Goal: Transaction & Acquisition: Book appointment/travel/reservation

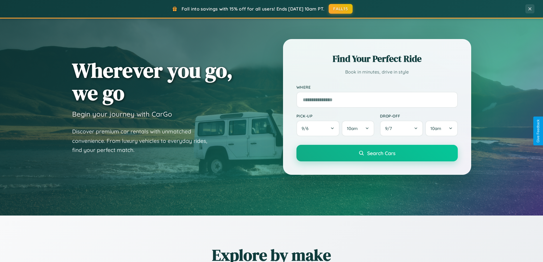
scroll to position [246, 0]
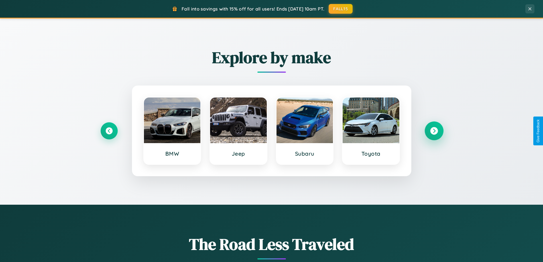
click at [434, 131] on icon at bounding box center [434, 131] width 8 height 8
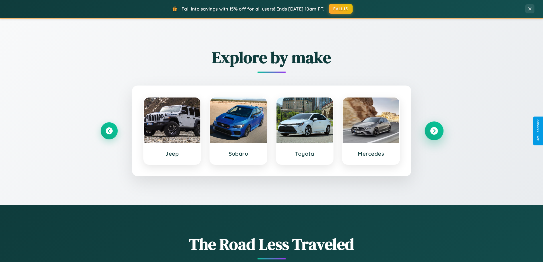
click at [434, 131] on icon at bounding box center [434, 131] width 8 height 8
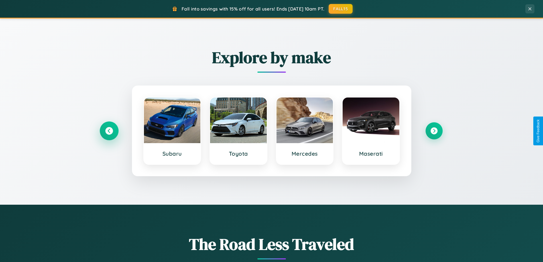
click at [109, 131] on icon at bounding box center [109, 131] width 8 height 8
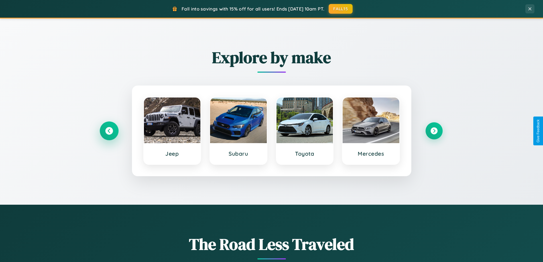
click at [109, 131] on icon at bounding box center [109, 131] width 8 height 8
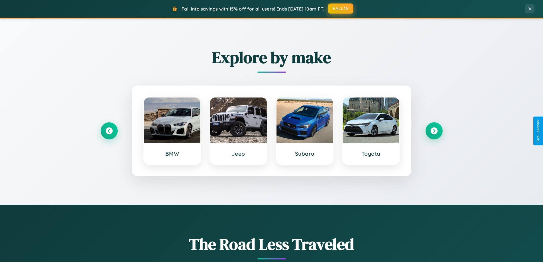
click at [341, 9] on button "FALL15" at bounding box center [340, 8] width 25 height 10
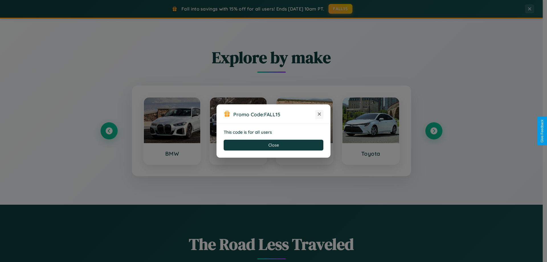
click at [320, 114] on icon at bounding box center [320, 114] width 6 height 6
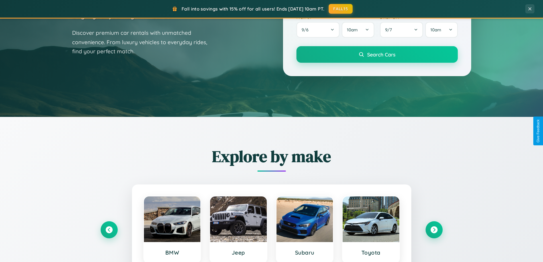
scroll to position [0, 0]
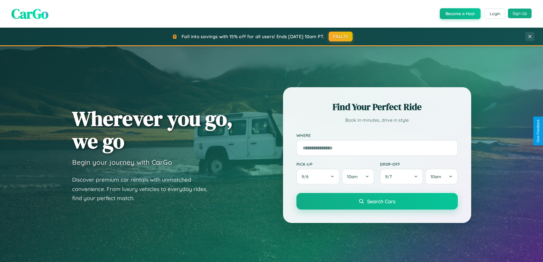
click at [520, 13] on button "Sign Up" at bounding box center [520, 14] width 24 height 10
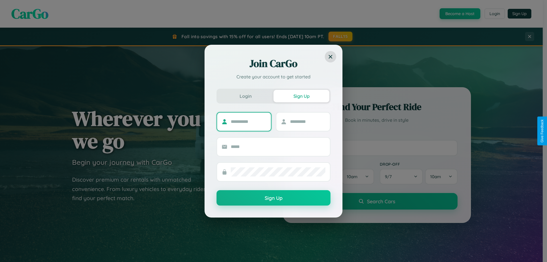
click at [249, 121] on input "text" at bounding box center [249, 121] width 36 height 9
type input "*****"
click at [308, 121] on input "text" at bounding box center [308, 121] width 36 height 9
type input "****"
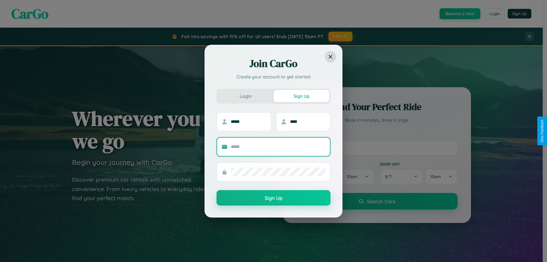
click at [278, 147] on input "text" at bounding box center [278, 146] width 95 height 9
type input "**********"
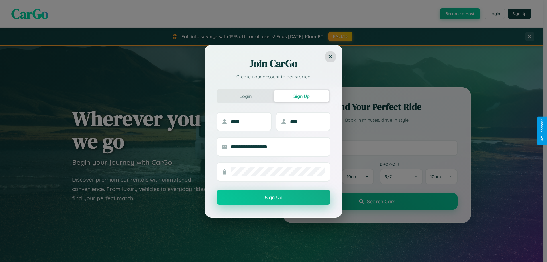
click at [274, 198] on button "Sign Up" at bounding box center [274, 197] width 114 height 15
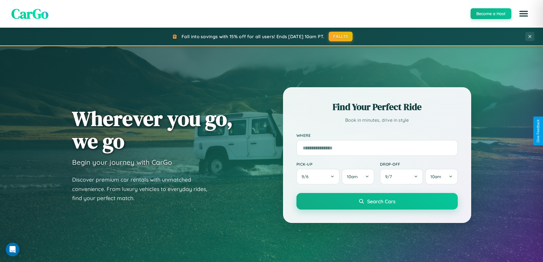
scroll to position [17, 0]
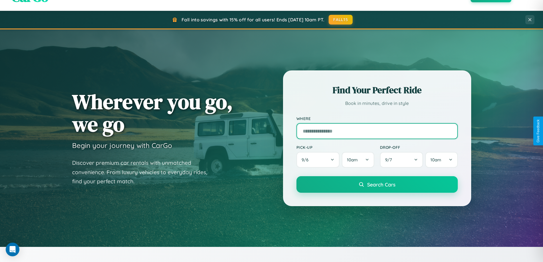
click at [377, 131] on input "text" at bounding box center [376, 131] width 161 height 16
type input "**********"
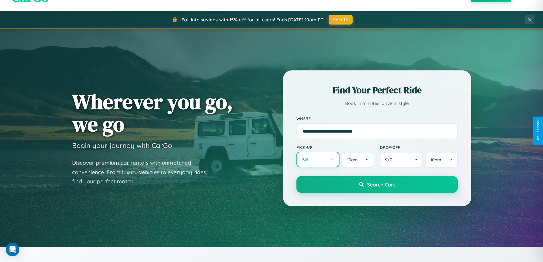
click at [318, 160] on button "9 / 6" at bounding box center [317, 160] width 43 height 16
select select "*"
select select "****"
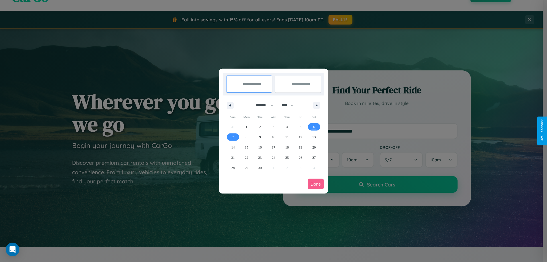
drag, startPoint x: 262, startPoint y: 105, endPoint x: 274, endPoint y: 114, distance: 14.6
click at [262, 105] on select "******* ******** ***** ***** *** **** **** ****** ********* ******* ******** **…" at bounding box center [264, 105] width 24 height 9
select select "*"
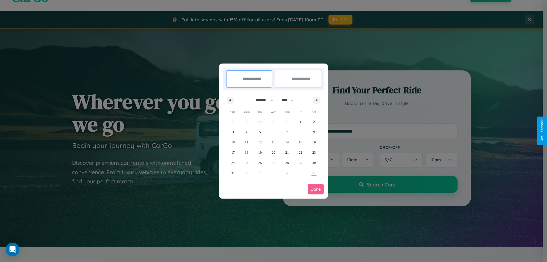
drag, startPoint x: 290, startPoint y: 100, endPoint x: 274, endPoint y: 114, distance: 21.8
click at [290, 100] on select "**** **** **** **** **** **** **** **** **** **** **** **** **** **** **** ****…" at bounding box center [287, 99] width 17 height 9
select select "****"
click at [233, 152] on span "16" at bounding box center [232, 152] width 3 height 10
type input "**********"
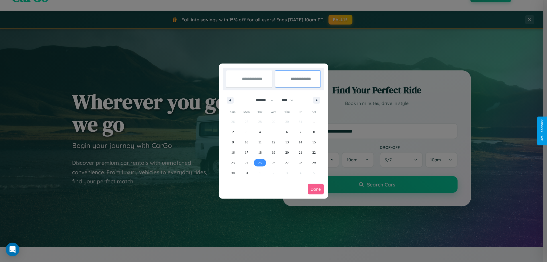
click at [260, 162] on span "25" at bounding box center [260, 163] width 3 height 10
type input "**********"
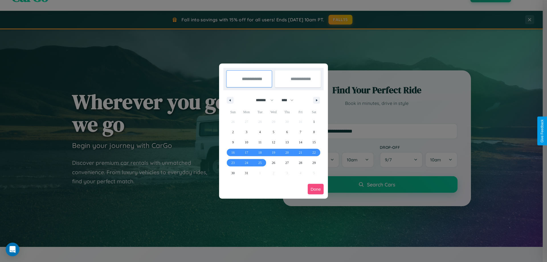
click at [316, 189] on button "Done" at bounding box center [316, 189] width 16 height 11
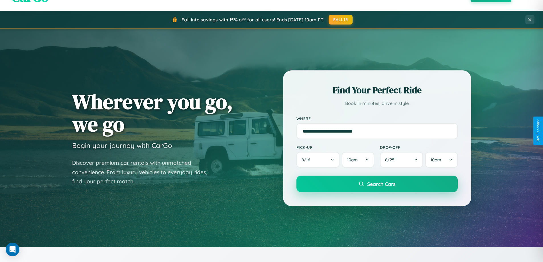
click at [377, 184] on span "Search Cars" at bounding box center [381, 184] width 28 height 6
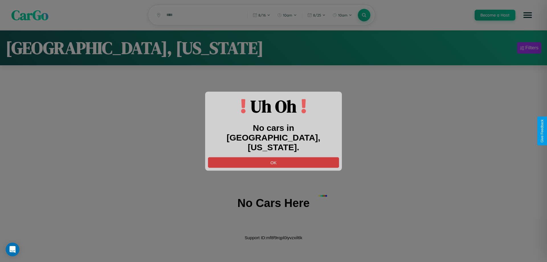
click at [274, 157] on button "OK" at bounding box center [273, 162] width 131 height 11
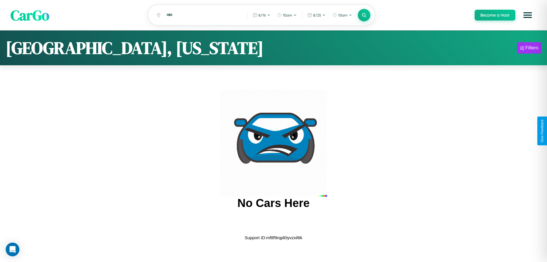
click at [30, 15] on span "CarGo" at bounding box center [30, 15] width 39 height 20
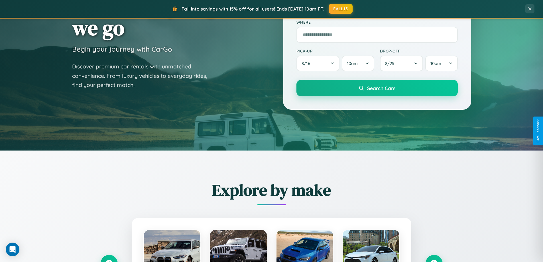
scroll to position [246, 0]
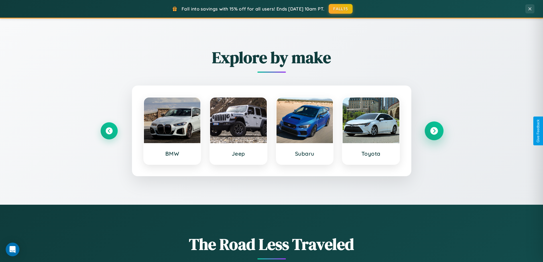
click at [434, 131] on icon at bounding box center [434, 131] width 8 height 8
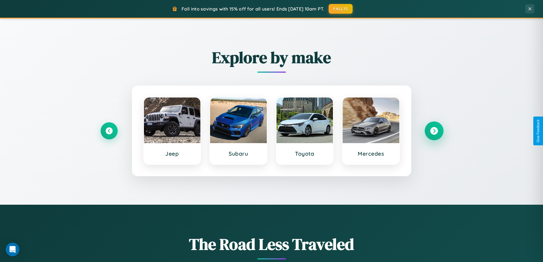
click at [434, 131] on icon at bounding box center [434, 131] width 8 height 8
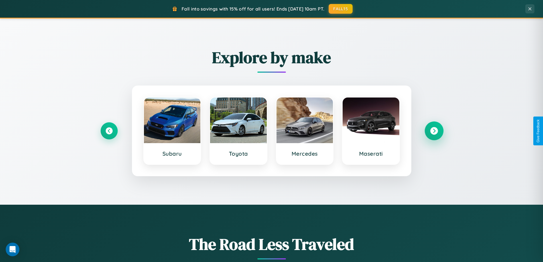
click at [434, 131] on icon at bounding box center [434, 131] width 8 height 8
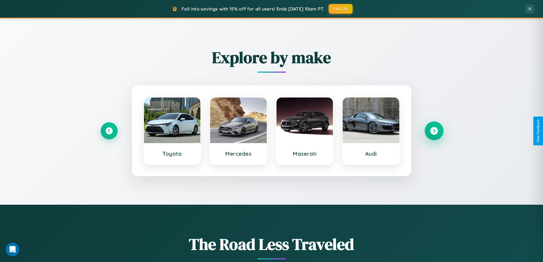
click at [434, 131] on icon at bounding box center [434, 131] width 8 height 8
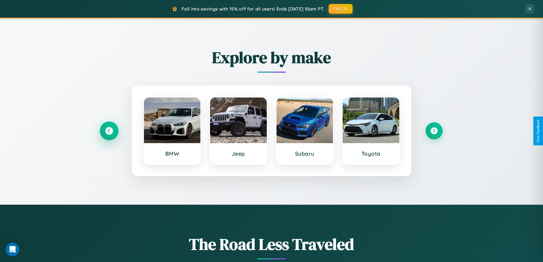
click at [109, 131] on icon at bounding box center [109, 131] width 8 height 8
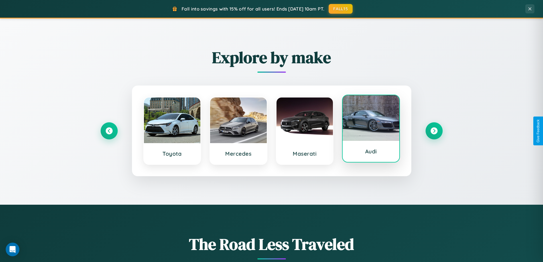
click at [371, 129] on div at bounding box center [371, 118] width 57 height 46
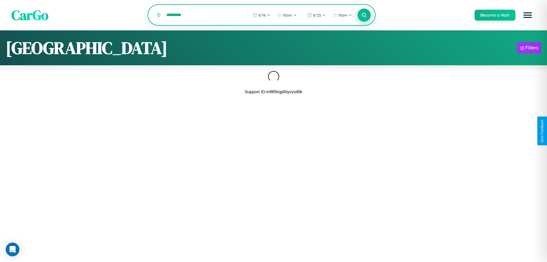
type input "*********"
click at [364, 15] on icon at bounding box center [363, 14] width 5 height 5
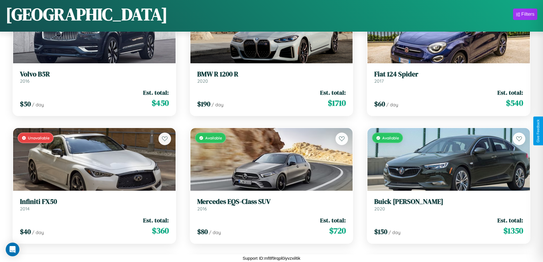
scroll to position [1101, 0]
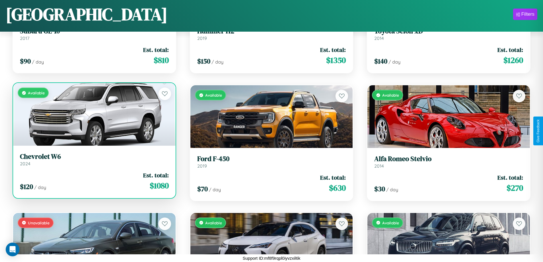
click at [93, 117] on div "Available" at bounding box center [94, 114] width 162 height 63
click at [93, 114] on div "Available" at bounding box center [94, 114] width 162 height 63
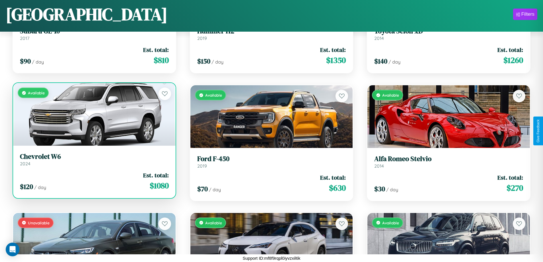
click at [93, 114] on div "Available" at bounding box center [94, 114] width 162 height 63
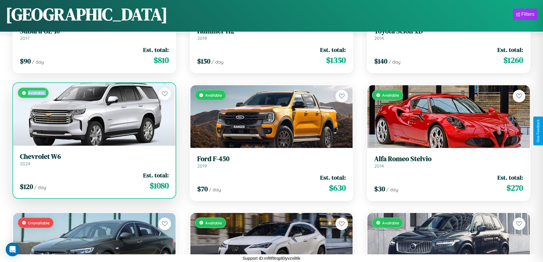
click at [93, 114] on div "Available" at bounding box center [94, 114] width 162 height 63
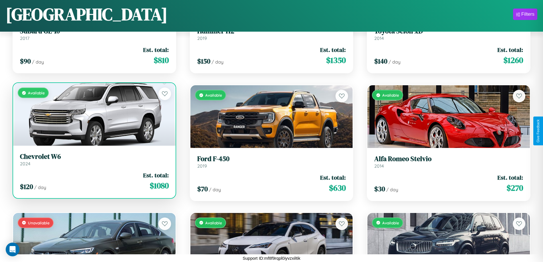
click at [93, 114] on div "Available" at bounding box center [94, 114] width 162 height 63
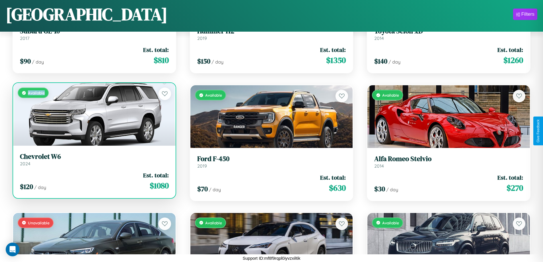
click at [93, 114] on div "Available" at bounding box center [94, 114] width 162 height 63
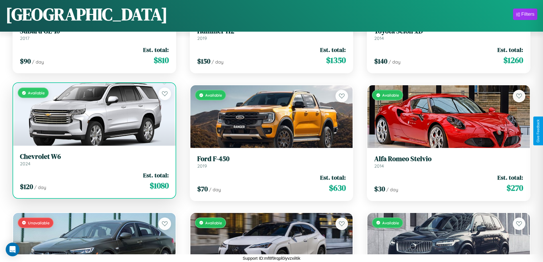
click at [93, 159] on h3 "Chevrolet W6" at bounding box center [94, 156] width 149 height 8
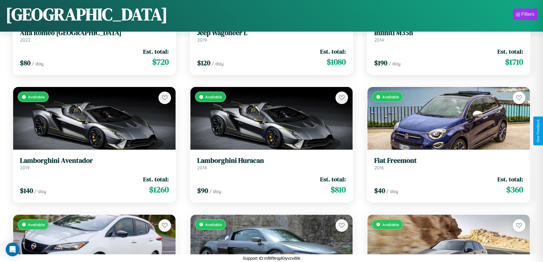
scroll to position [2761, 0]
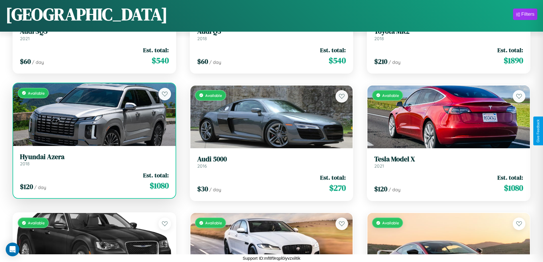
click at [93, 159] on h3 "Hyundai Azera" at bounding box center [94, 157] width 149 height 8
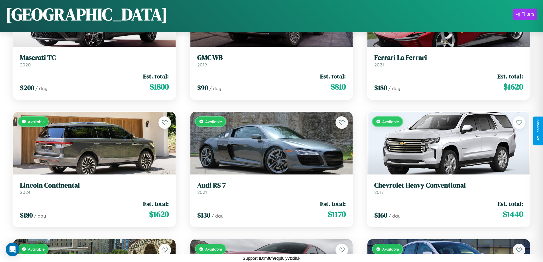
scroll to position [3399, 0]
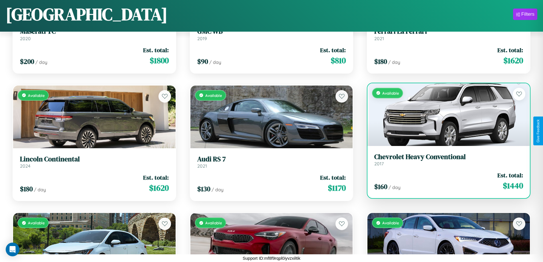
click at [445, 160] on h3 "Chevrolet Heavy Conventional" at bounding box center [448, 157] width 149 height 8
